Goal: Transaction & Acquisition: Obtain resource

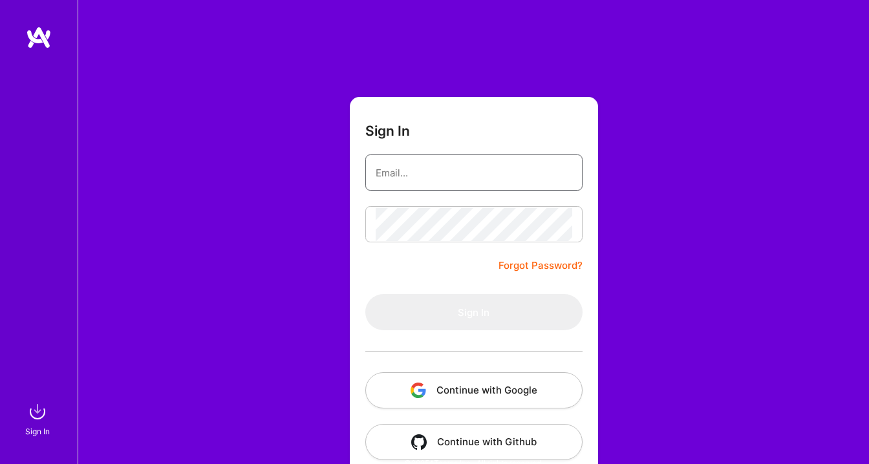
type input "[EMAIL_ADDRESS][DOMAIN_NAME]"
click at [432, 389] on button "Continue with Google" at bounding box center [473, 391] width 217 height 36
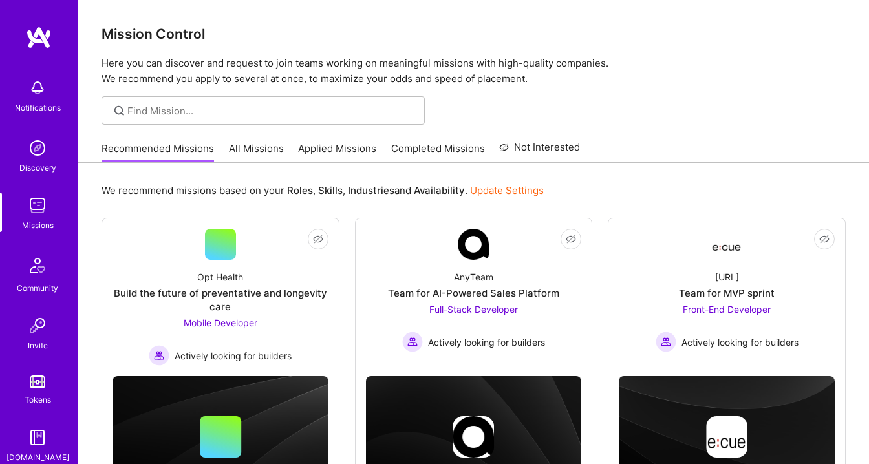
scroll to position [114, 0]
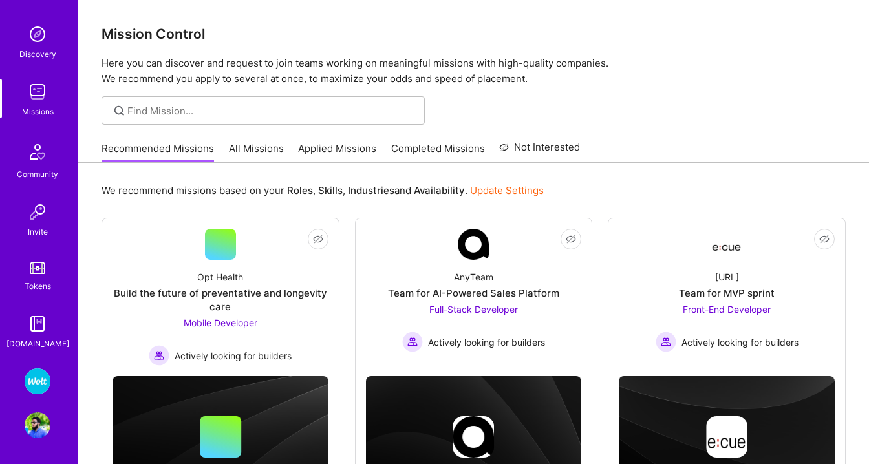
click at [30, 413] on img at bounding box center [38, 426] width 26 height 26
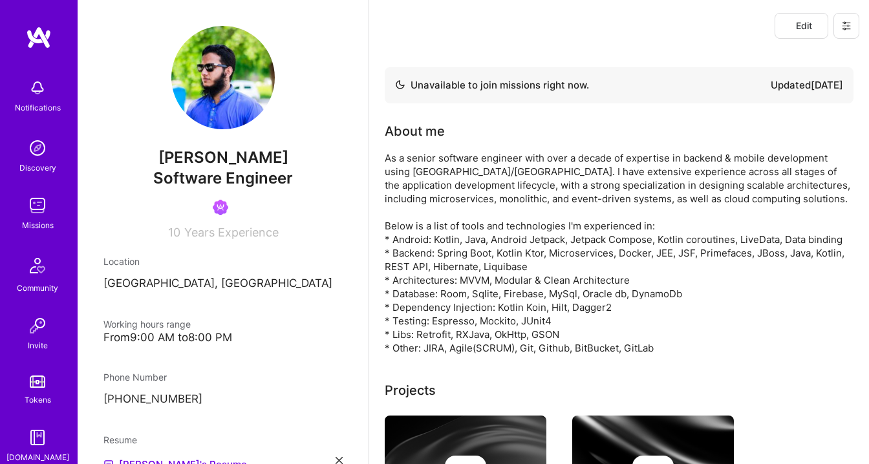
scroll to position [114, 0]
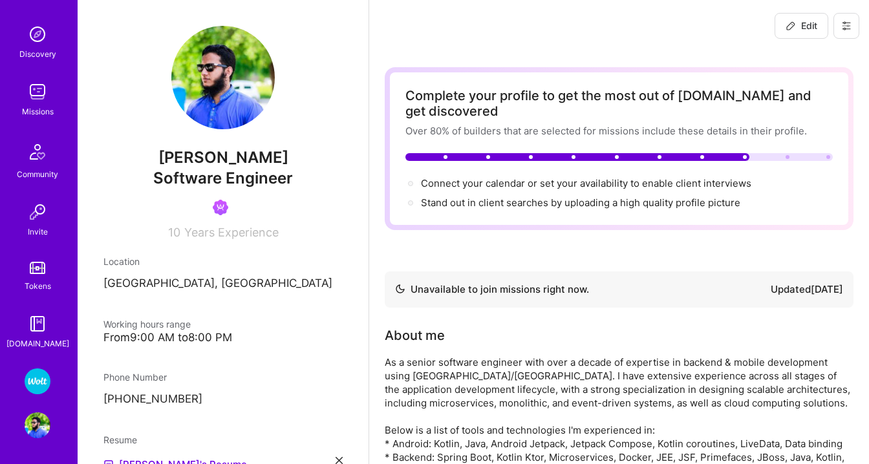
click at [44, 380] on img at bounding box center [38, 382] width 26 height 26
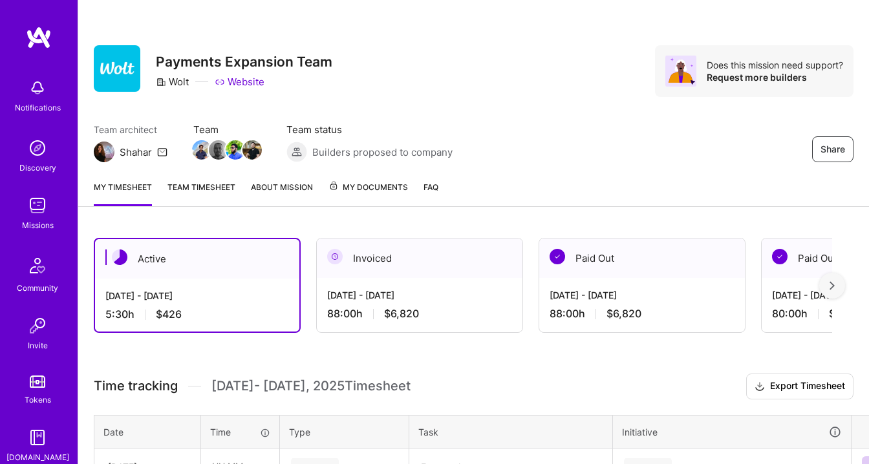
scroll to position [114, 0]
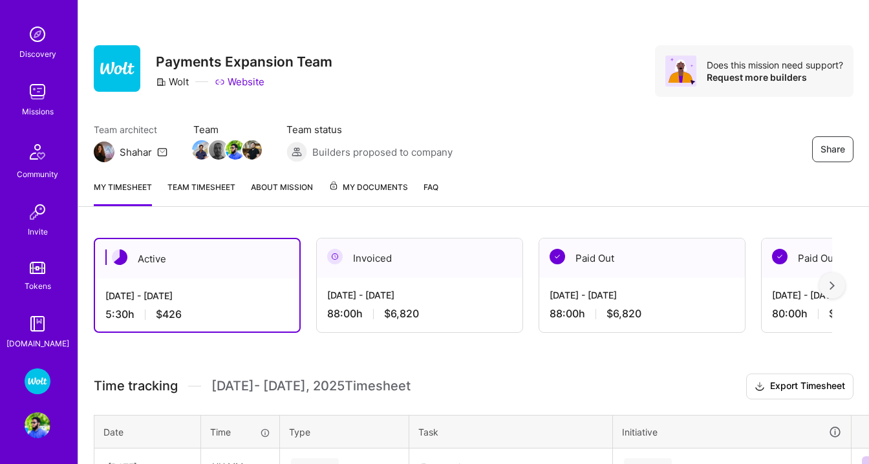
click at [372, 185] on span "My Documents" at bounding box center [369, 187] width 80 height 14
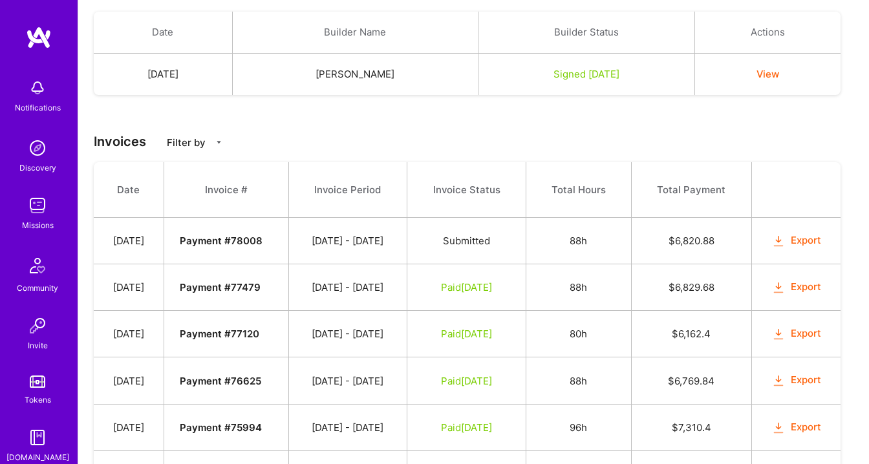
scroll to position [378, 0]
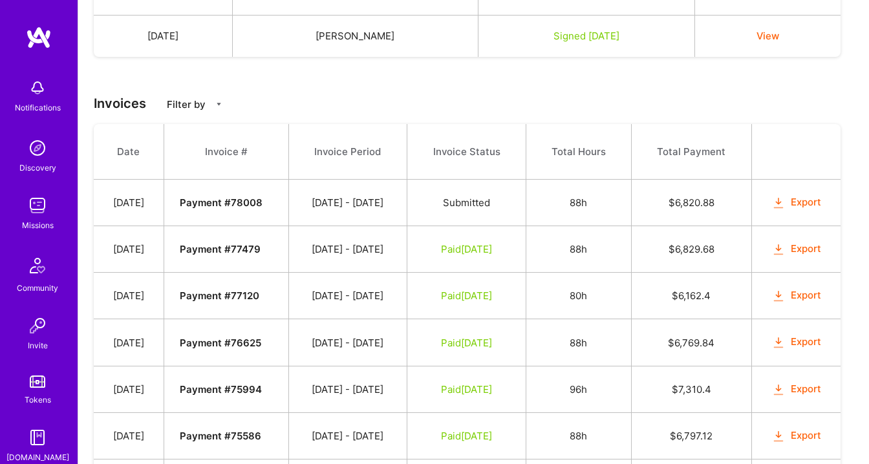
click at [218, 105] on icon at bounding box center [219, 104] width 8 height 8
click at [208, 138] on span "Payments" at bounding box center [218, 142] width 49 height 16
click at [189, 138] on input "Payments" at bounding box center [184, 142] width 9 height 9
checkbox input "true"
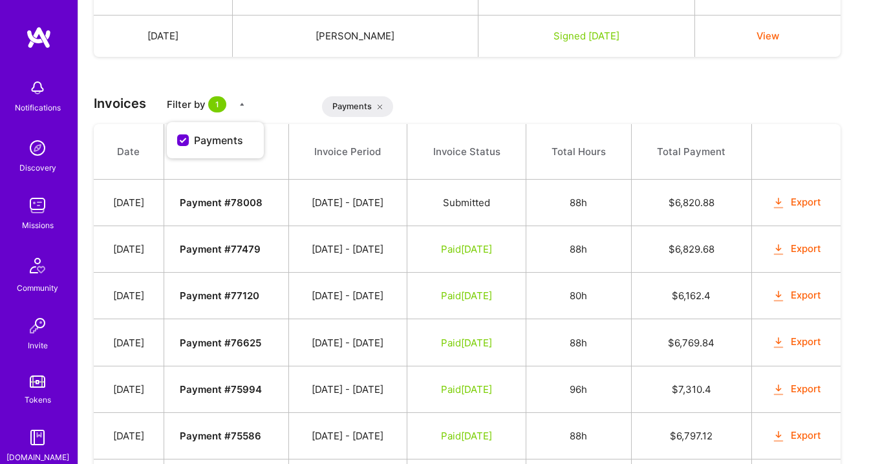
click at [483, 91] on div "Payment method Your default payment method will be used for all future payments…" at bounding box center [473, 360] width 791 height 1031
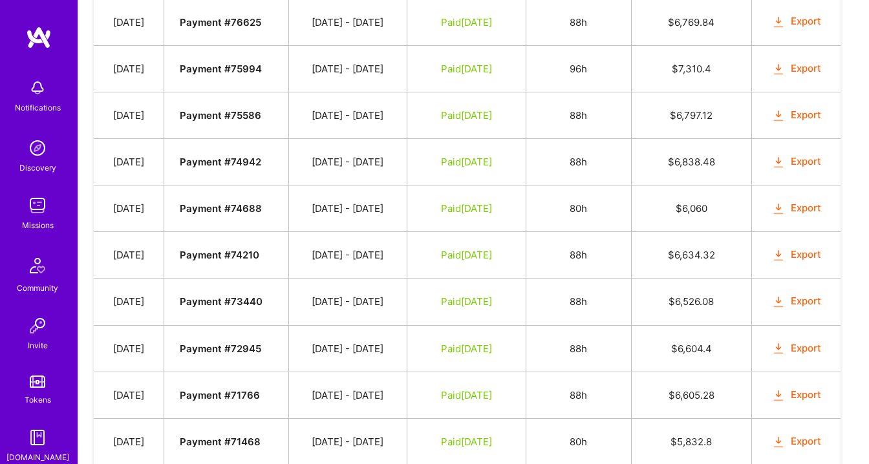
scroll to position [790, 0]
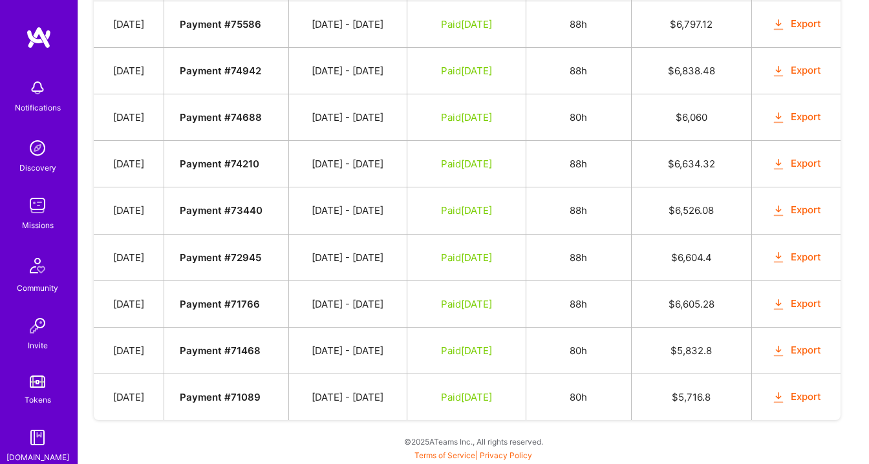
click at [812, 395] on button "Export" at bounding box center [797, 397] width 50 height 15
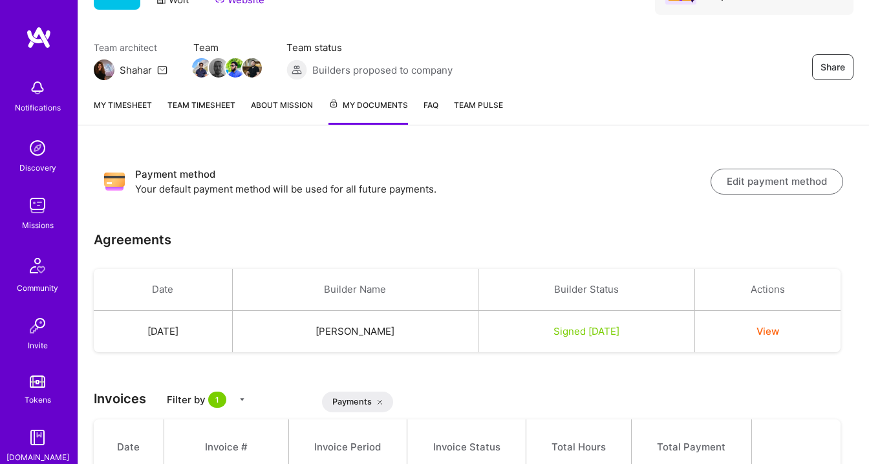
scroll to position [0, 0]
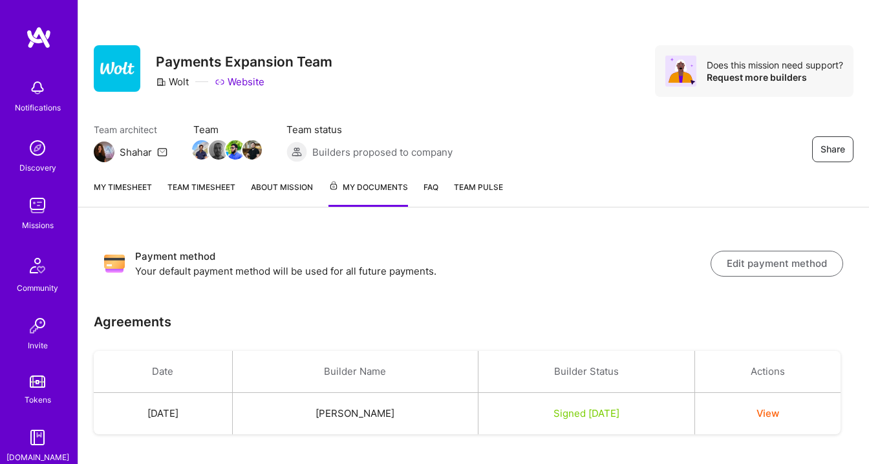
click at [435, 185] on link "FAQ" at bounding box center [431, 193] width 15 height 27
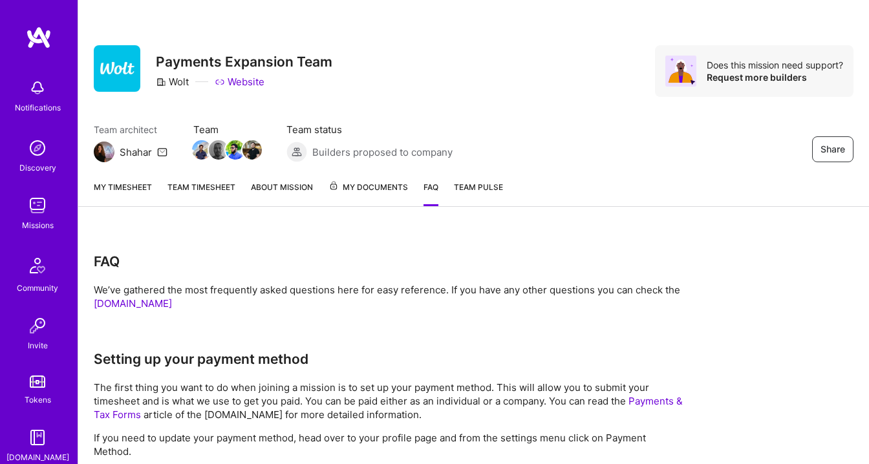
click at [476, 185] on span "Team Pulse" at bounding box center [478, 187] width 49 height 10
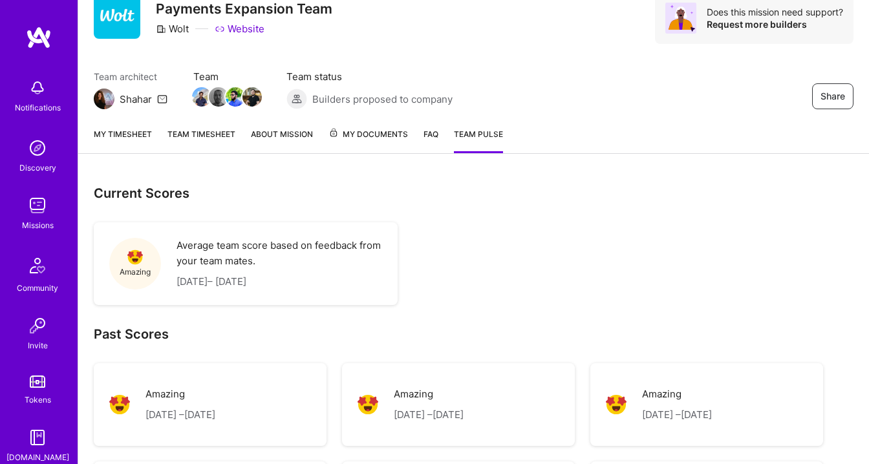
scroll to position [60, 0]
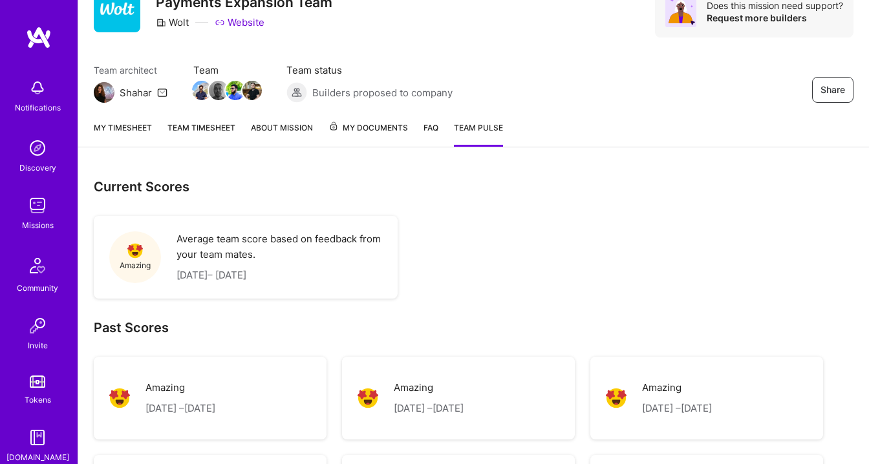
click at [374, 126] on span "My Documents" at bounding box center [369, 128] width 80 height 14
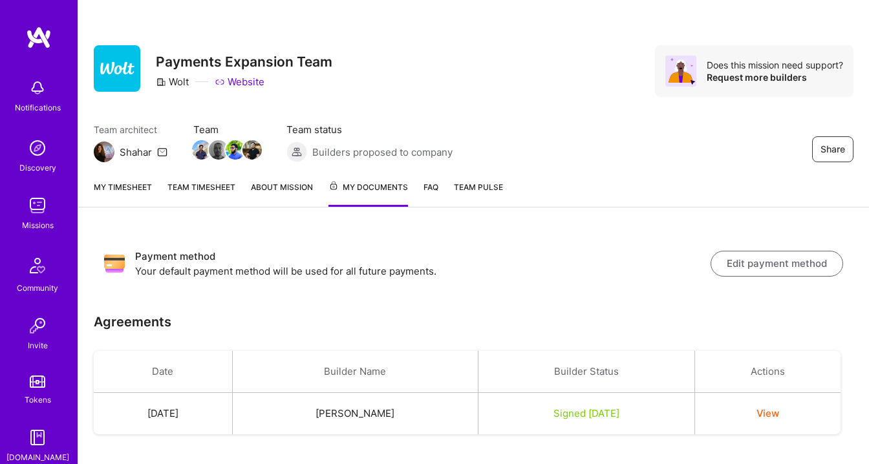
click at [278, 193] on link "About Mission" at bounding box center [282, 193] width 62 height 27
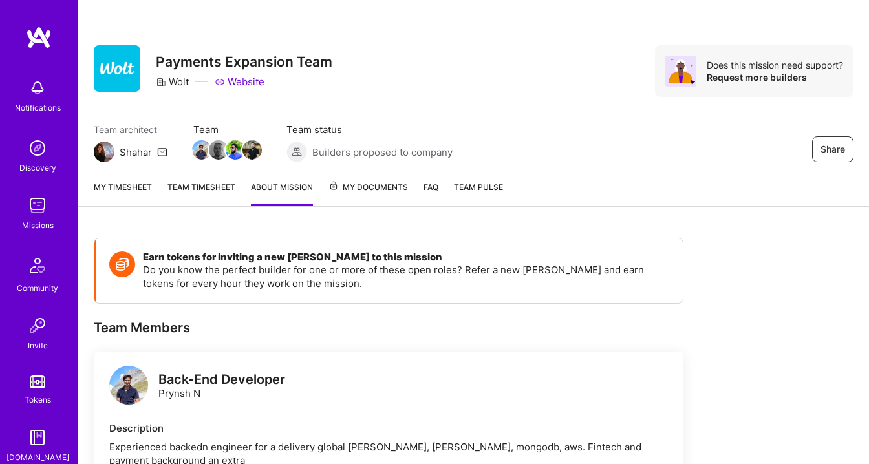
click at [193, 192] on link "Team timesheet" at bounding box center [202, 193] width 68 height 26
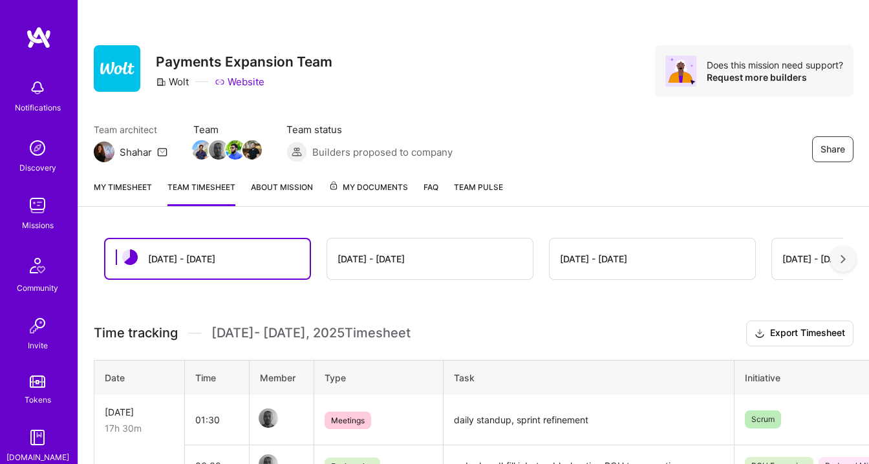
click at [128, 185] on link "My timesheet" at bounding box center [123, 193] width 58 height 26
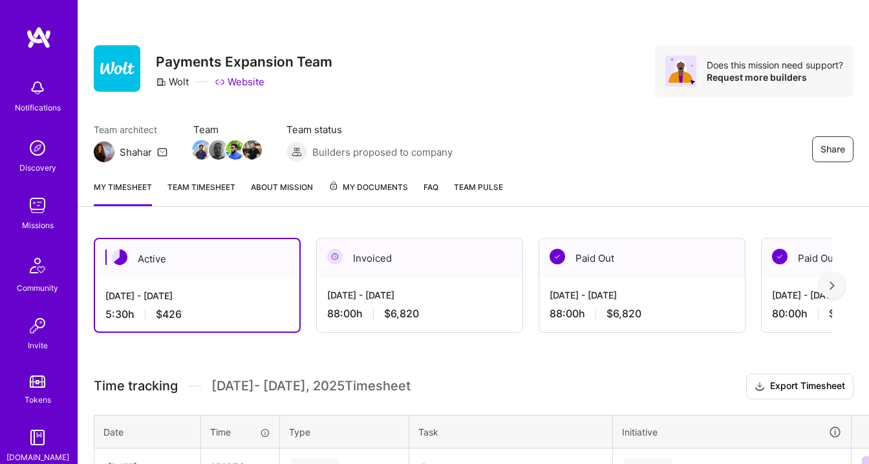
scroll to position [114, 0]
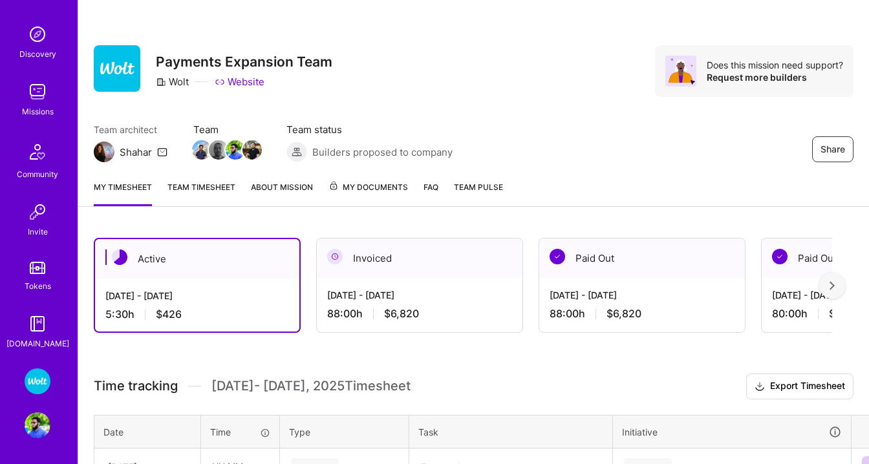
click at [34, 384] on img at bounding box center [38, 382] width 26 height 26
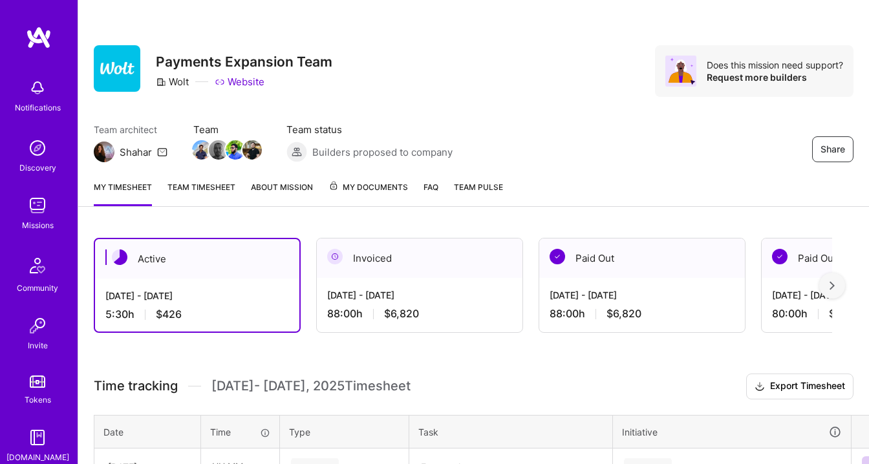
scroll to position [114, 0]
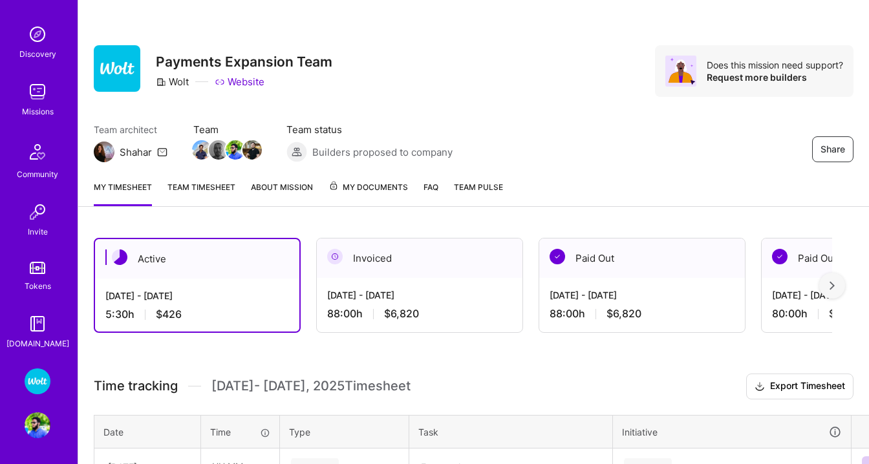
click at [41, 428] on img at bounding box center [38, 426] width 26 height 26
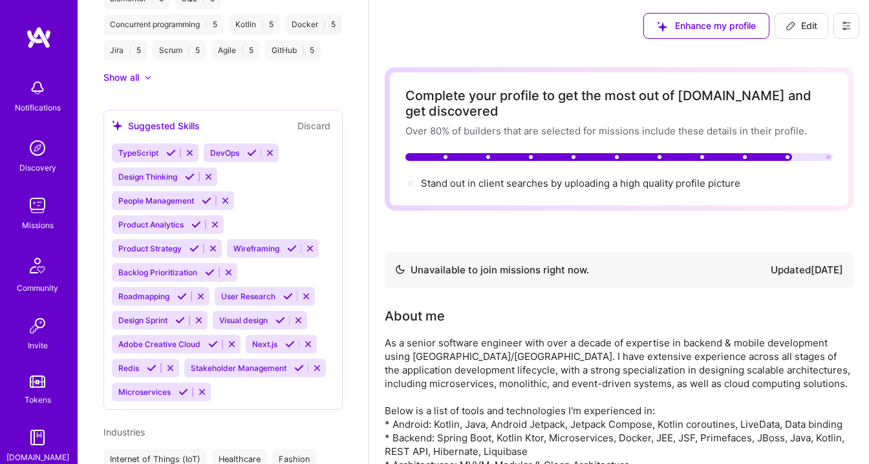
scroll to position [1273, 0]
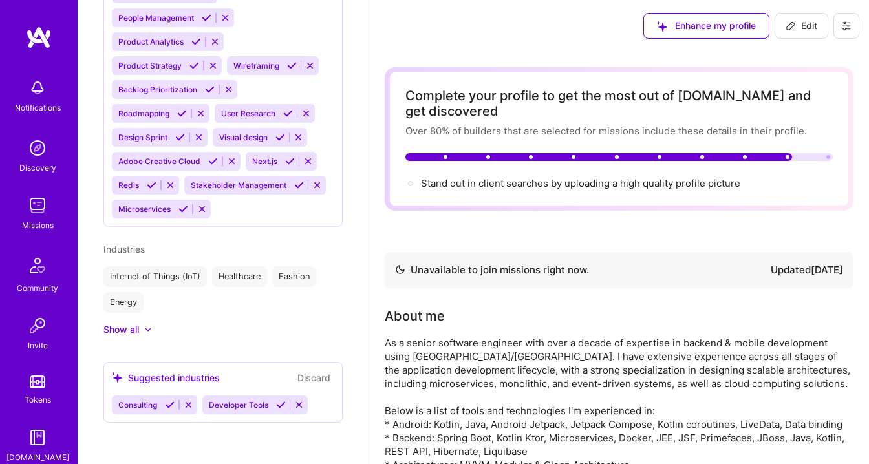
click at [47, 384] on link "Tokens" at bounding box center [37, 389] width 80 height 36
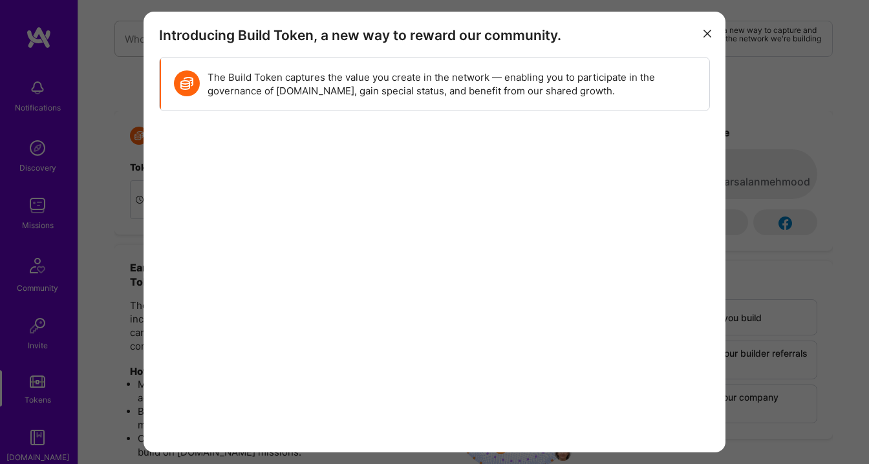
click at [36, 332] on div "Introducing Build Token, a new way to reward our community. The Build Token cap…" at bounding box center [434, 232] width 869 height 464
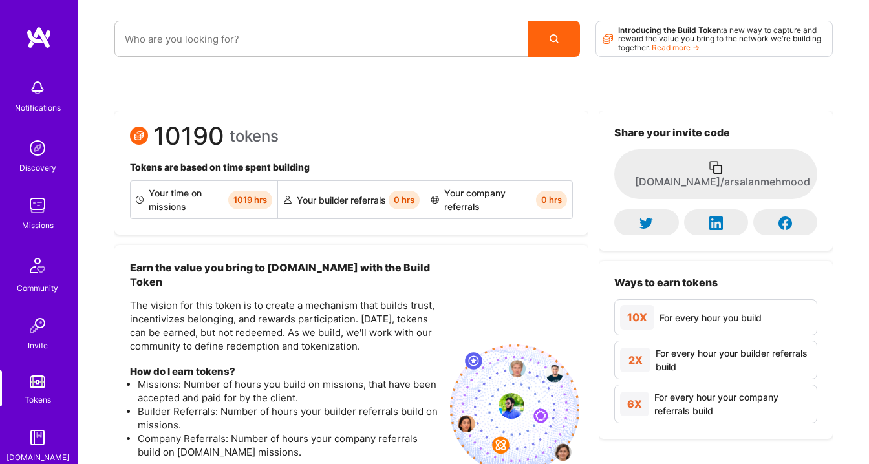
click at [709, 30] on strong "Introducing the Build Token:" at bounding box center [670, 30] width 105 height 10
click at [35, 265] on img at bounding box center [37, 265] width 31 height 31
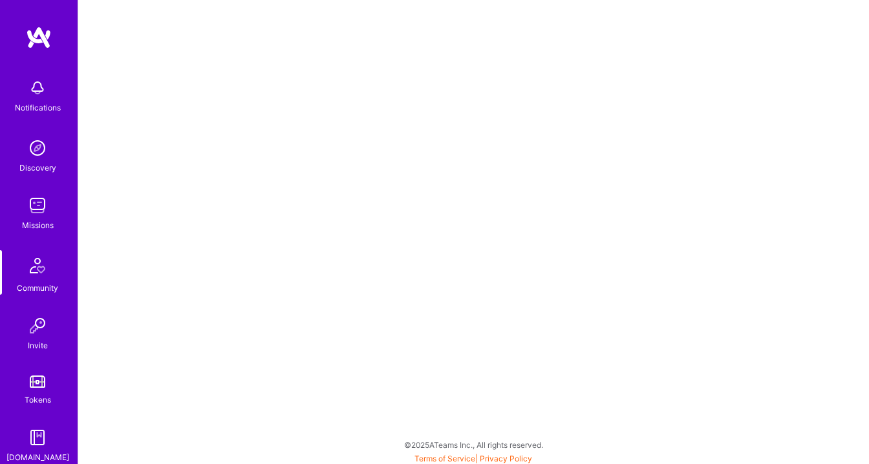
click at [35, 202] on img at bounding box center [38, 206] width 26 height 26
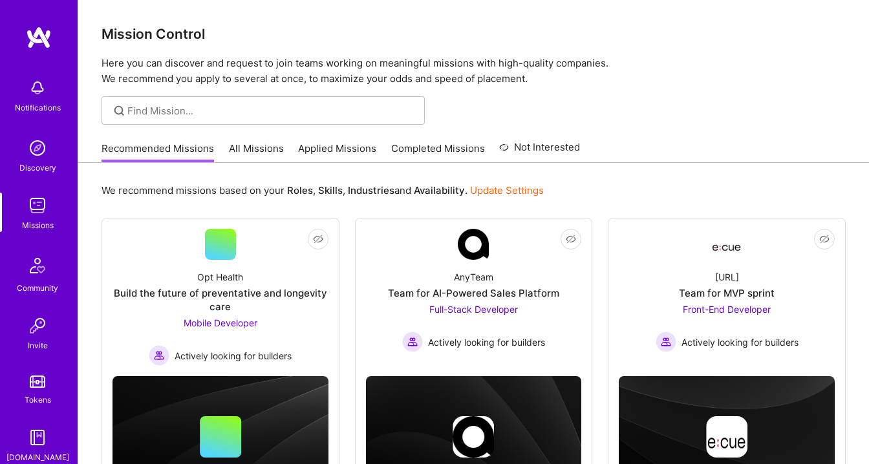
click at [41, 32] on img at bounding box center [39, 37] width 26 height 23
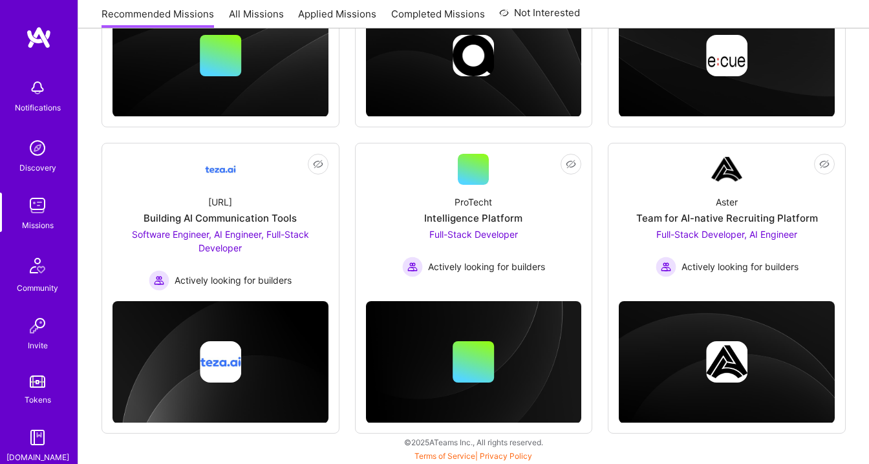
scroll to position [114, 0]
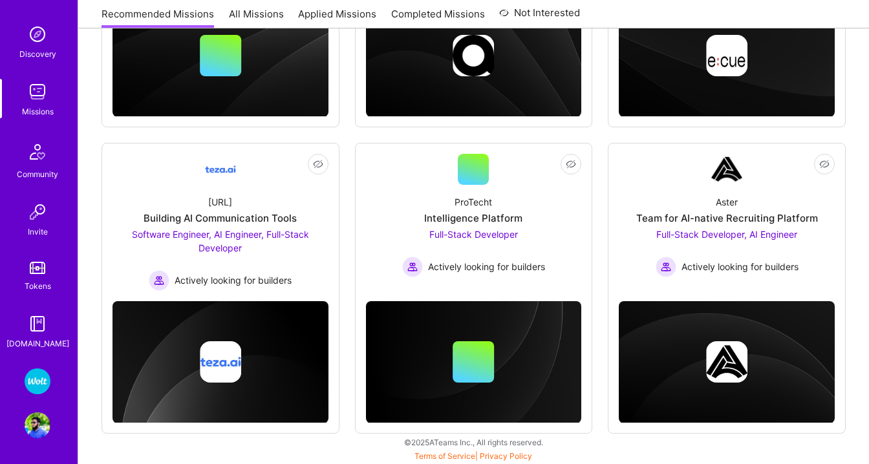
click at [38, 383] on img at bounding box center [38, 382] width 26 height 26
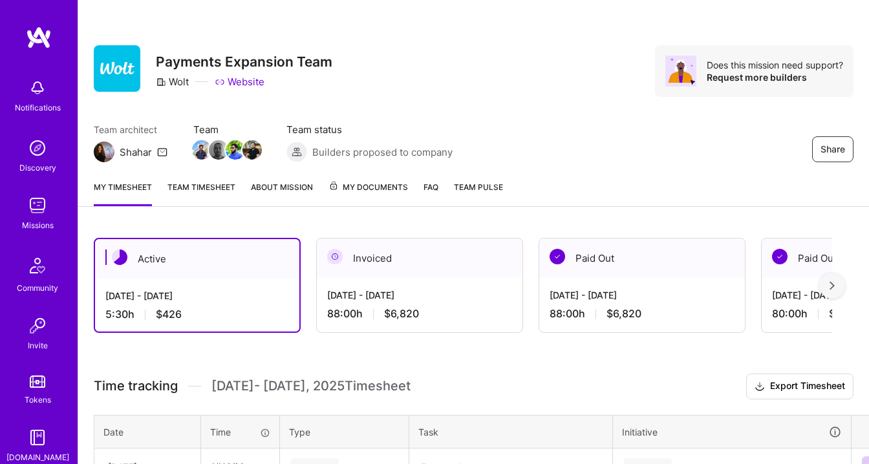
click at [369, 182] on span "My Documents" at bounding box center [369, 187] width 80 height 14
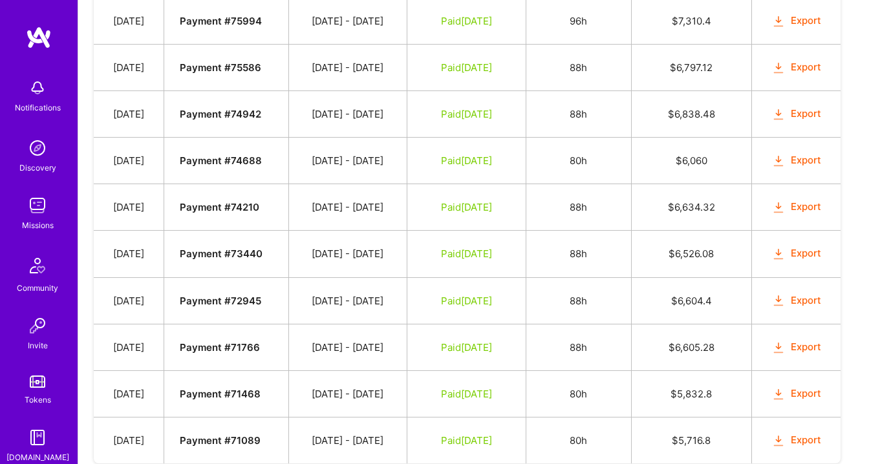
scroll to position [790, 0]
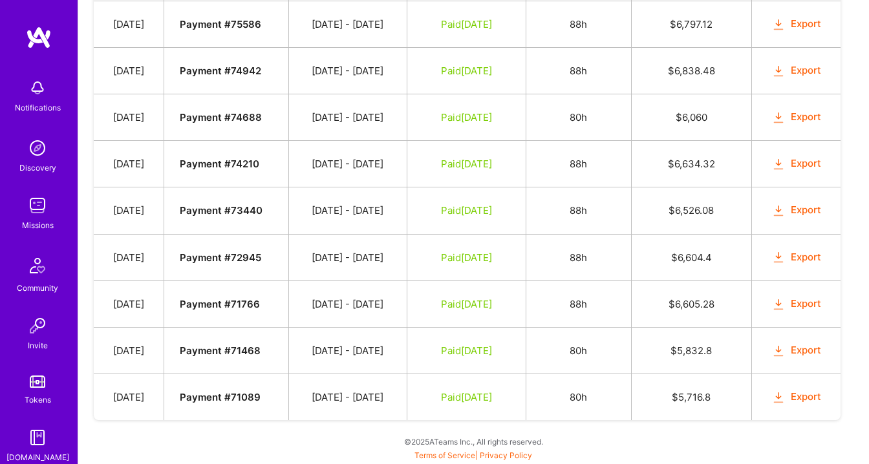
click at [812, 351] on button "Export" at bounding box center [797, 350] width 50 height 15
click at [801, 306] on button "Export" at bounding box center [797, 304] width 50 height 15
click at [801, 259] on button "Export" at bounding box center [797, 257] width 50 height 15
click at [800, 211] on button "Export" at bounding box center [797, 210] width 50 height 15
click at [797, 165] on button "Export" at bounding box center [797, 164] width 50 height 15
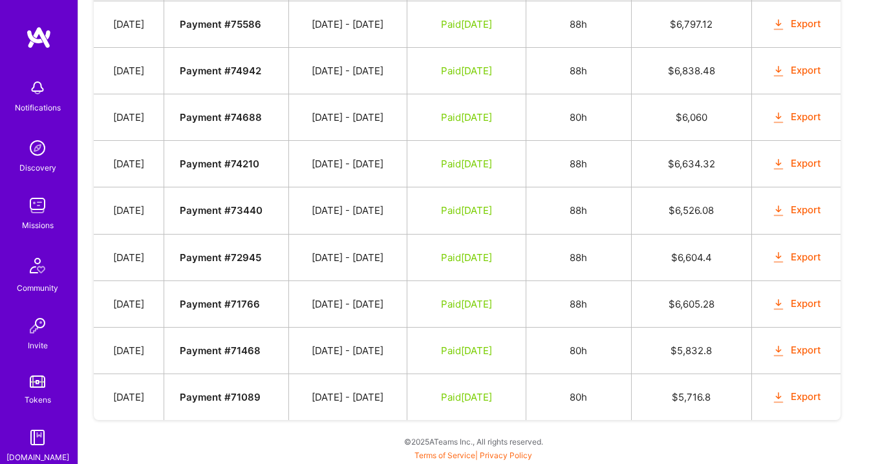
click at [797, 113] on button "Export" at bounding box center [797, 117] width 50 height 15
click at [805, 67] on button "Export" at bounding box center [797, 70] width 50 height 15
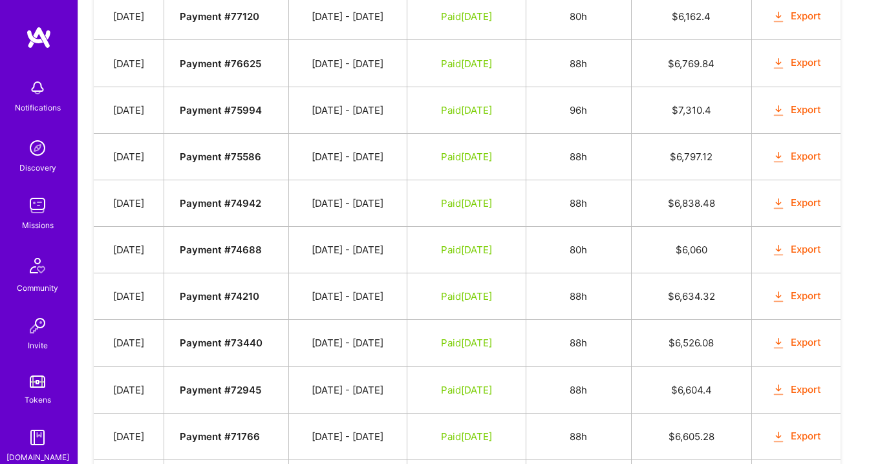
scroll to position [645, 0]
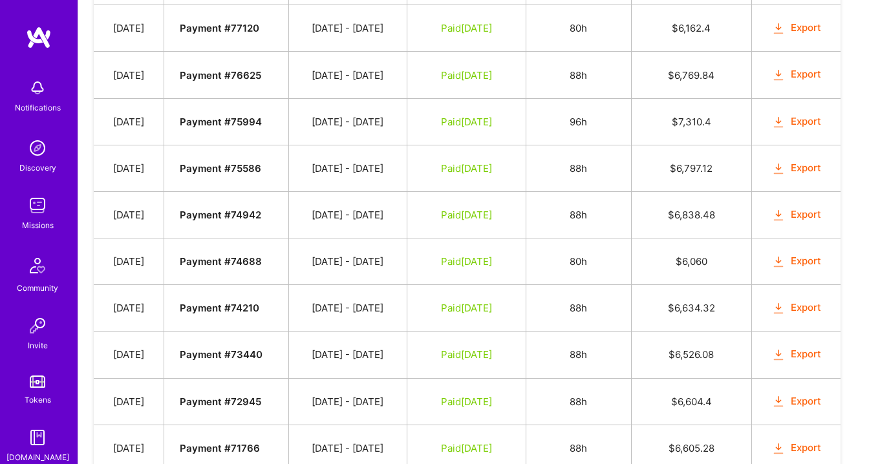
click at [804, 169] on button "Export" at bounding box center [797, 168] width 50 height 15
click at [805, 120] on button "Export" at bounding box center [797, 121] width 50 height 15
click at [805, 75] on button "Export" at bounding box center [797, 74] width 50 height 15
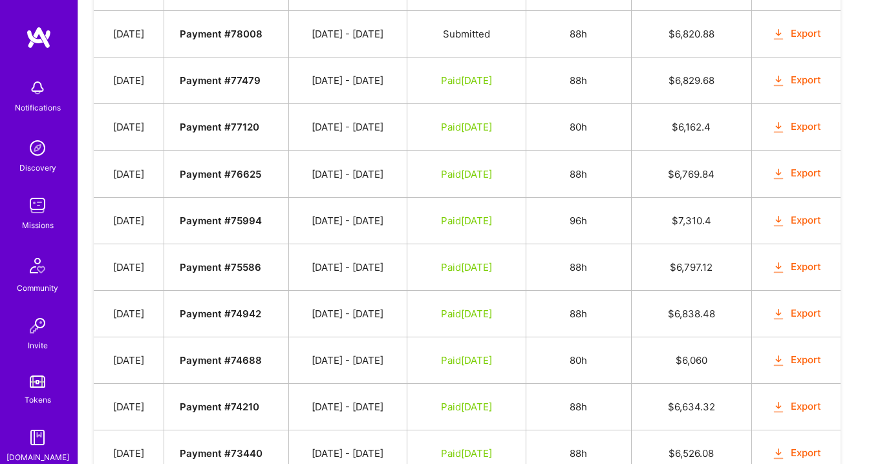
scroll to position [545, 0]
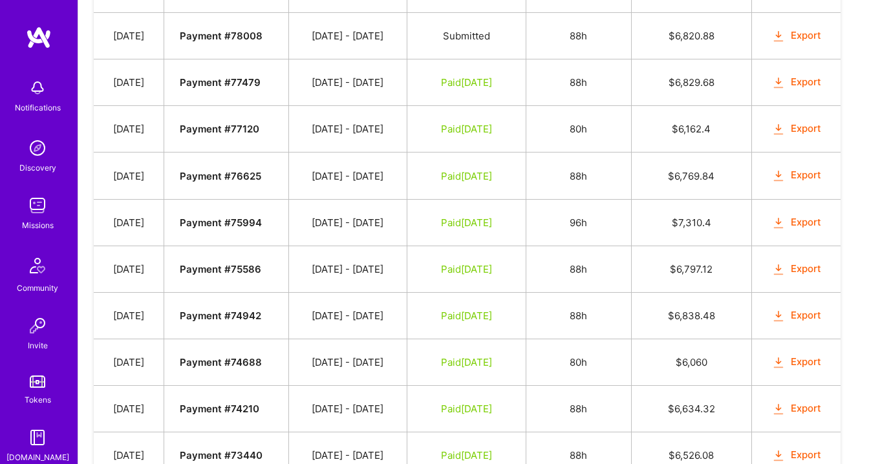
click at [807, 127] on button "Export" at bounding box center [797, 129] width 50 height 15
click at [806, 81] on button "Export" at bounding box center [797, 82] width 50 height 15
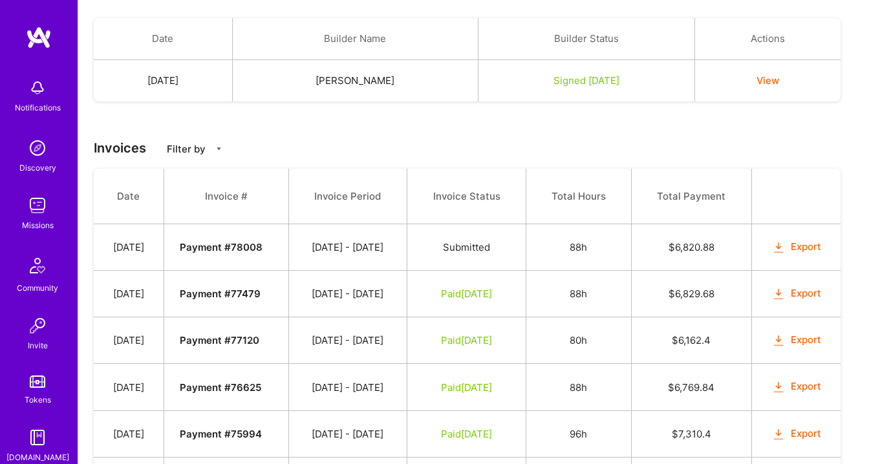
scroll to position [331, 0]
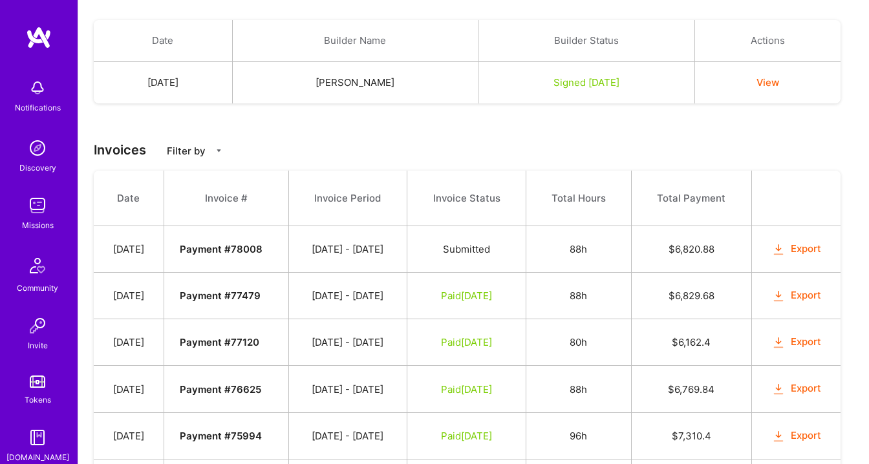
click at [816, 127] on div "Payment method Your default payment method will be used for all future payments…" at bounding box center [473, 407] width 791 height 1031
